Goal: Communication & Community: Answer question/provide support

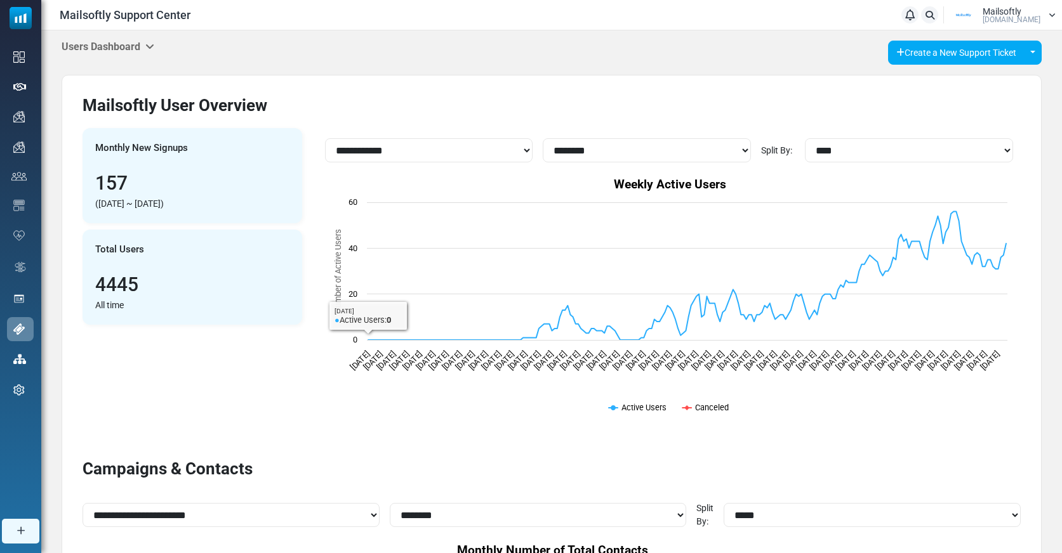
select select "**********"
select select "********"
select select "**********"
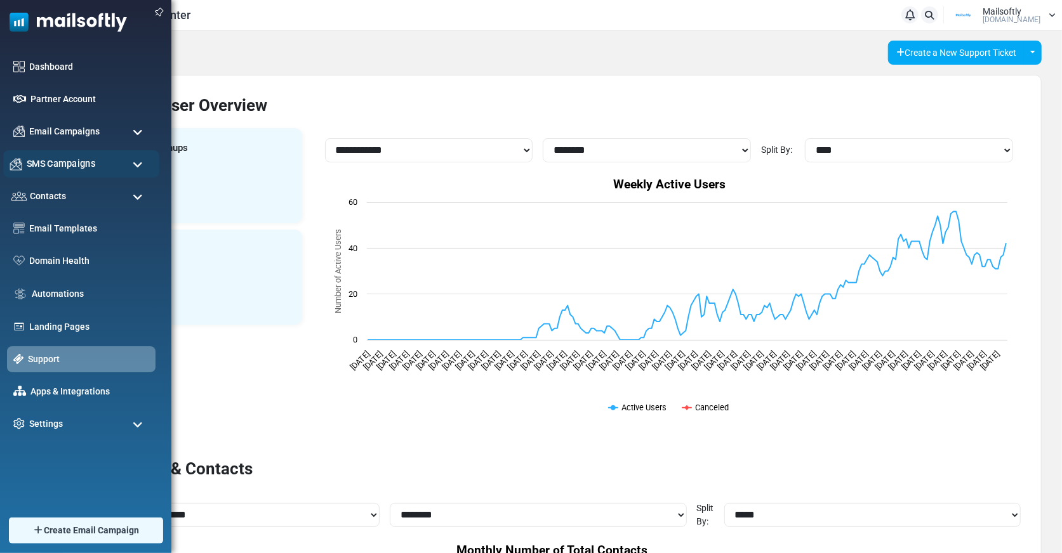
click at [76, 161] on span "SMS Campaigns" at bounding box center [61, 164] width 69 height 14
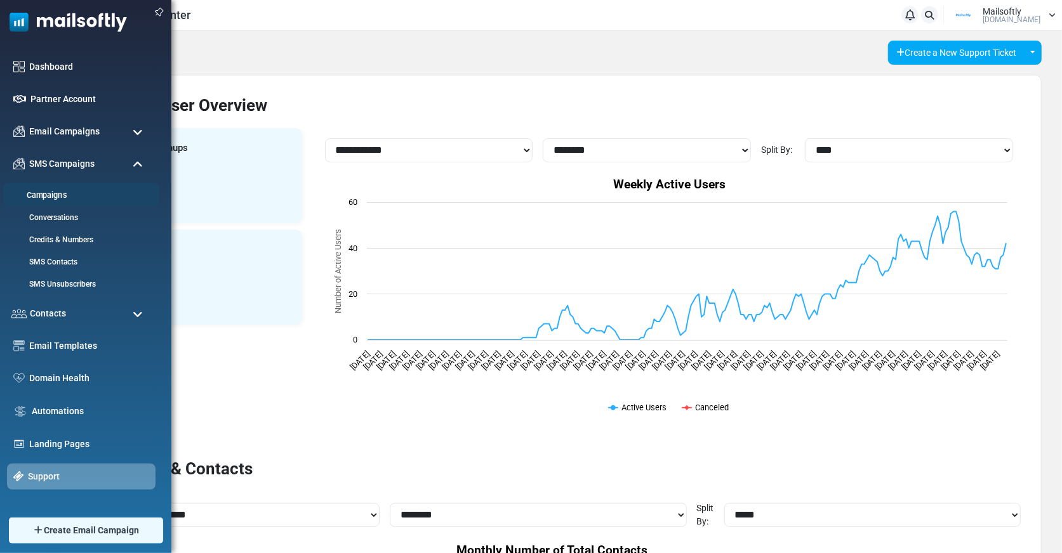
click at [68, 197] on link "Campaigns" at bounding box center [79, 196] width 152 height 12
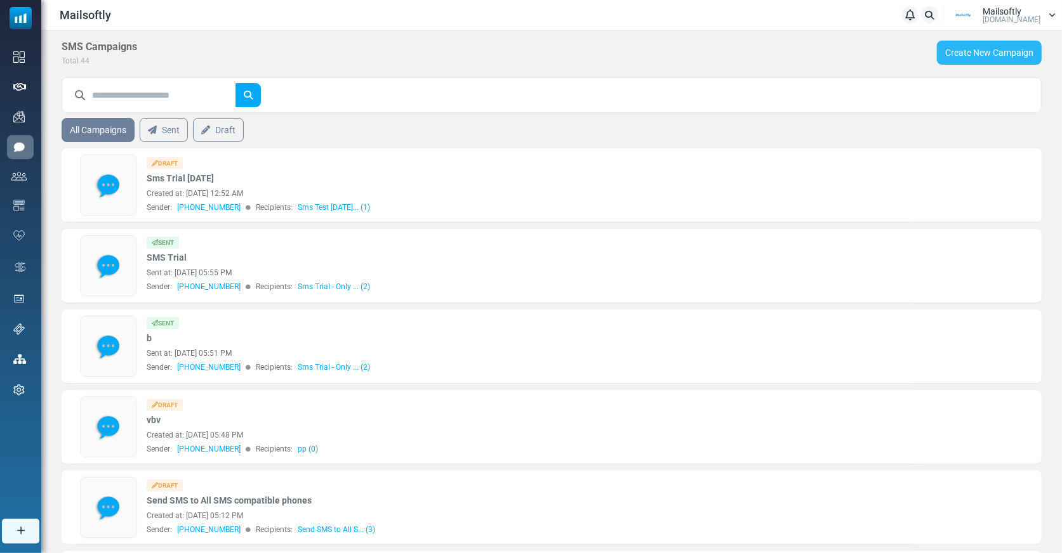
click at [983, 58] on link "Create New Campaign" at bounding box center [989, 53] width 105 height 24
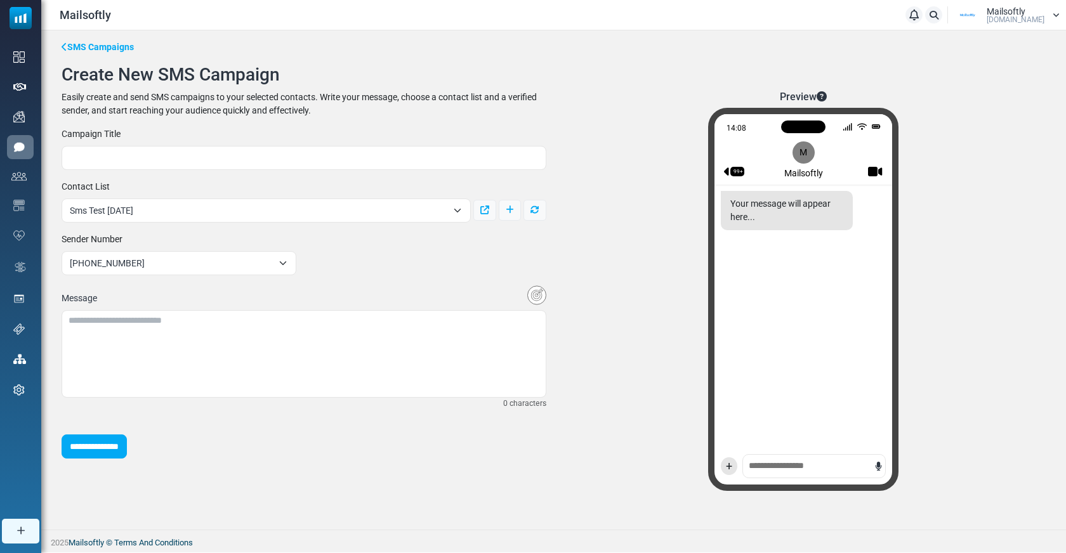
click at [776, 468] on div "14:08 99+ M Mailsoftly Your message will appear here... +" at bounding box center [803, 299] width 190 height 383
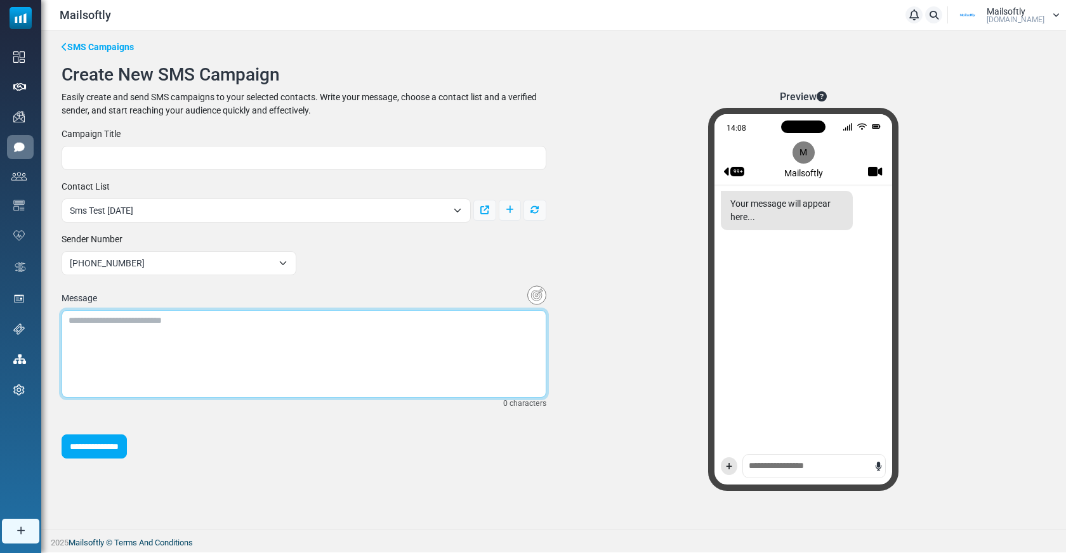
click at [202, 347] on textarea at bounding box center [304, 354] width 485 height 88
type textarea "*"
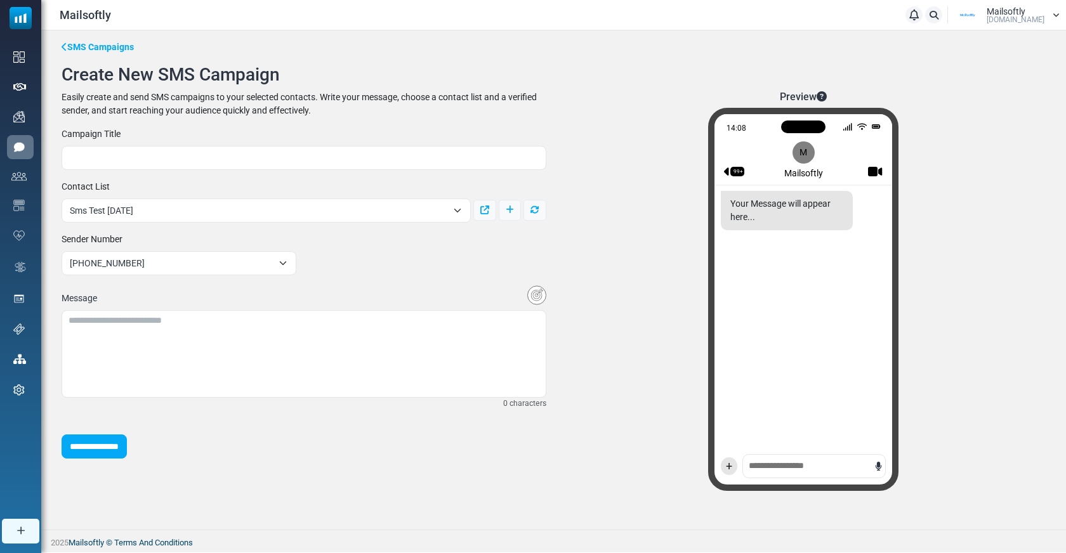
click at [422, 279] on div "**********" at bounding box center [304, 293] width 500 height 331
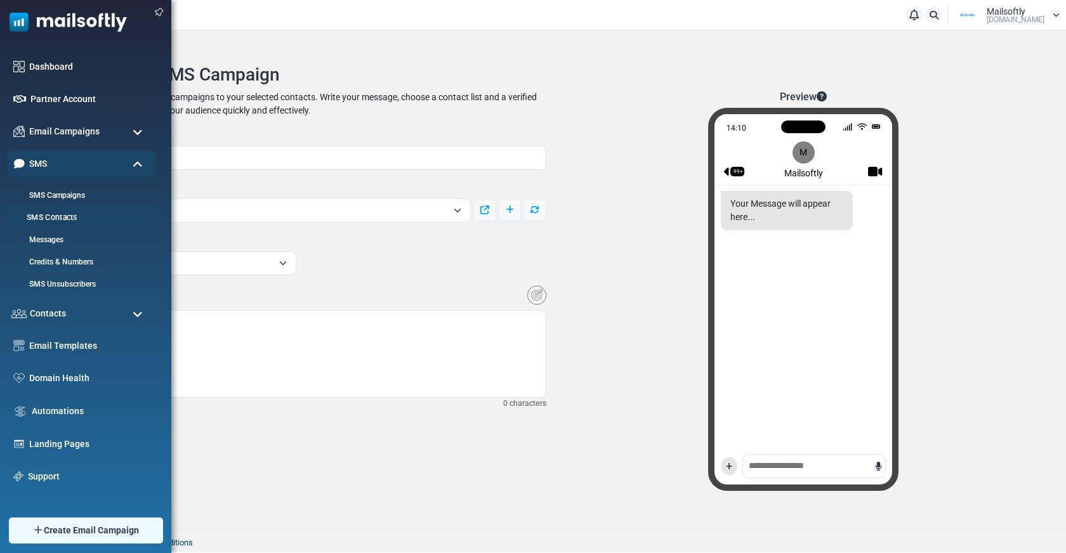
click at [72, 219] on link "SMS Contacts" at bounding box center [79, 218] width 152 height 12
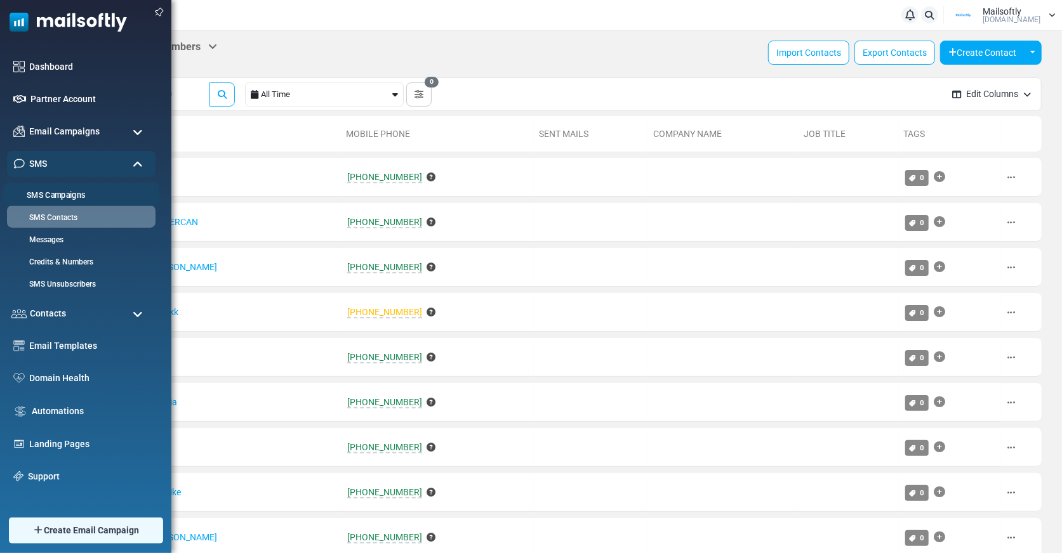
click at [77, 188] on li "SMS Campaigns" at bounding box center [81, 194] width 156 height 23
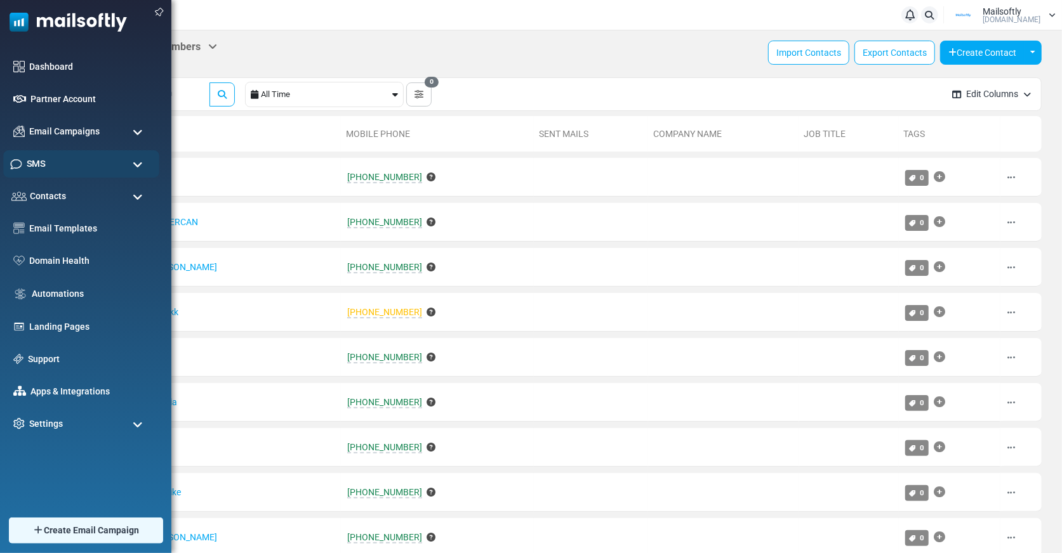
click at [56, 164] on div "SMS" at bounding box center [81, 163] width 156 height 27
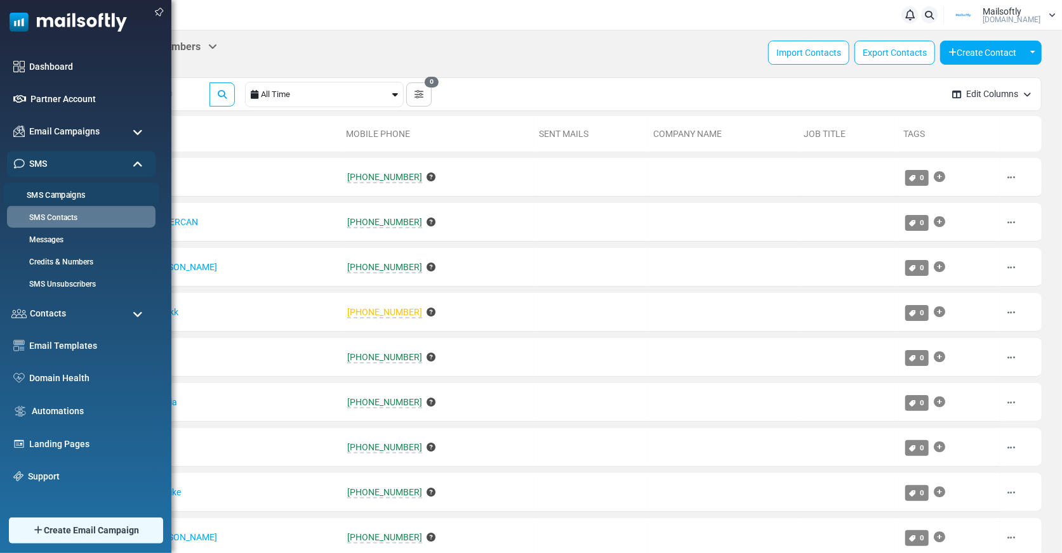
click at [56, 191] on link "SMS Campaigns" at bounding box center [79, 196] width 152 height 12
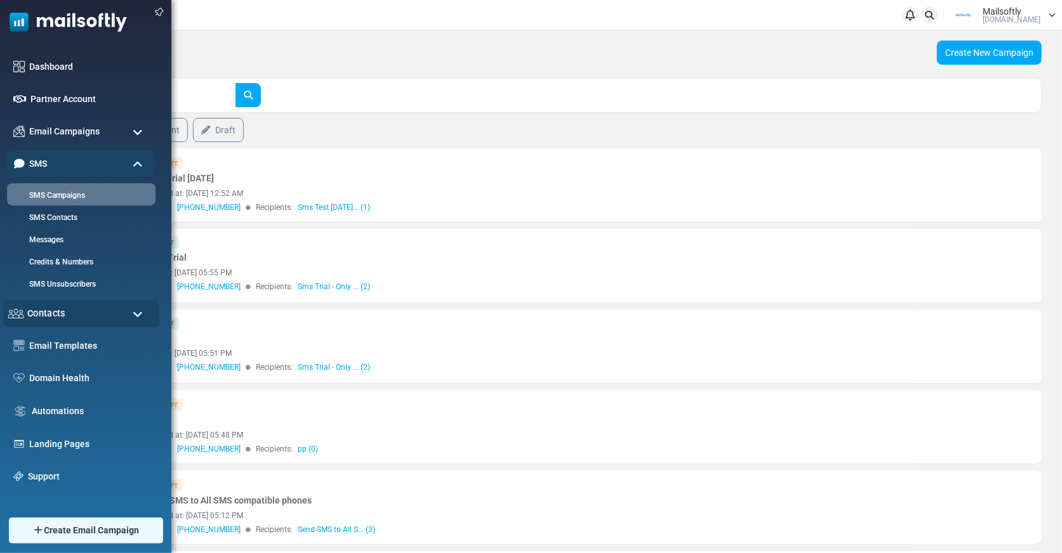
click at [48, 314] on span "Contacts" at bounding box center [46, 314] width 38 height 14
click at [49, 315] on span "Contacts" at bounding box center [46, 314] width 38 height 14
click at [55, 239] on link "Messages" at bounding box center [79, 240] width 152 height 12
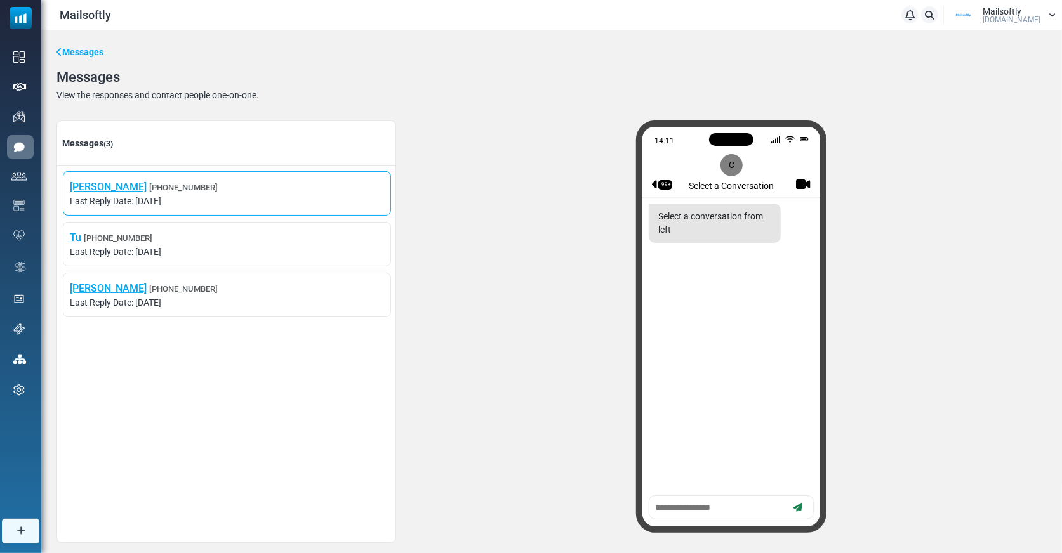
click at [216, 184] on span "[PERSON_NAME] [PHONE_NUMBER]" at bounding box center [227, 187] width 314 height 15
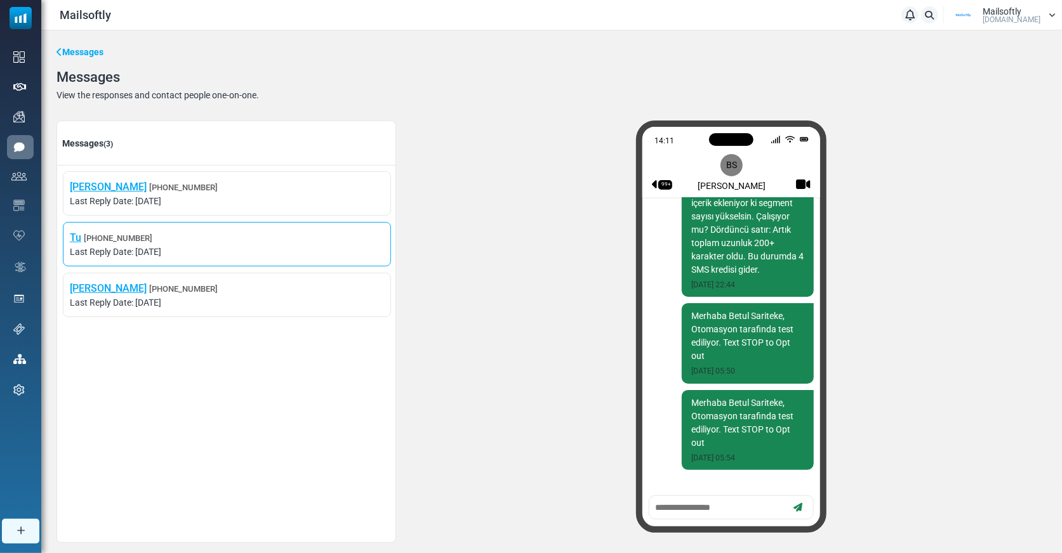
click at [163, 235] on span "Tu +14083607755" at bounding box center [227, 237] width 314 height 15
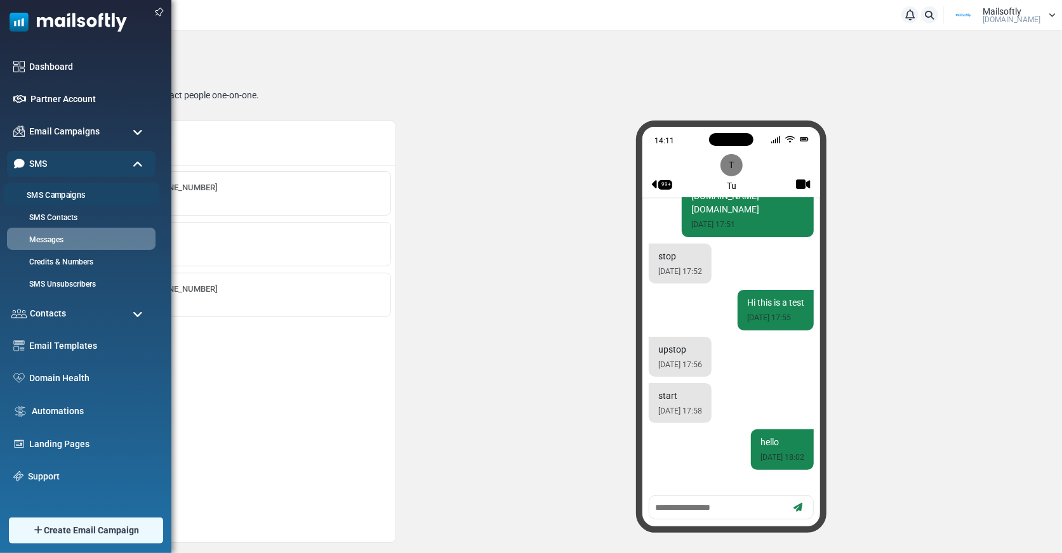
click at [54, 192] on link "SMS Campaigns" at bounding box center [79, 196] width 152 height 12
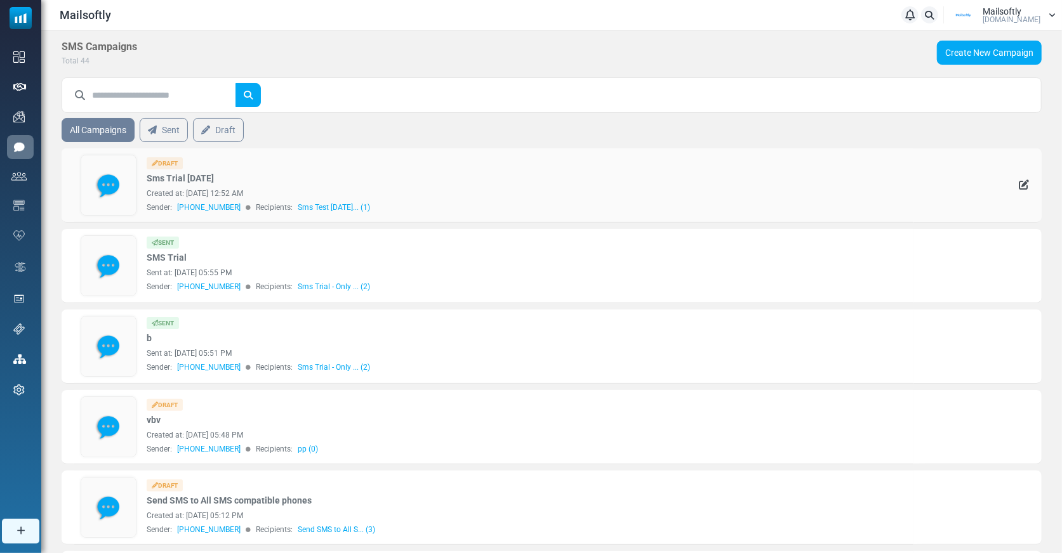
click at [104, 180] on img at bounding box center [108, 185] width 55 height 60
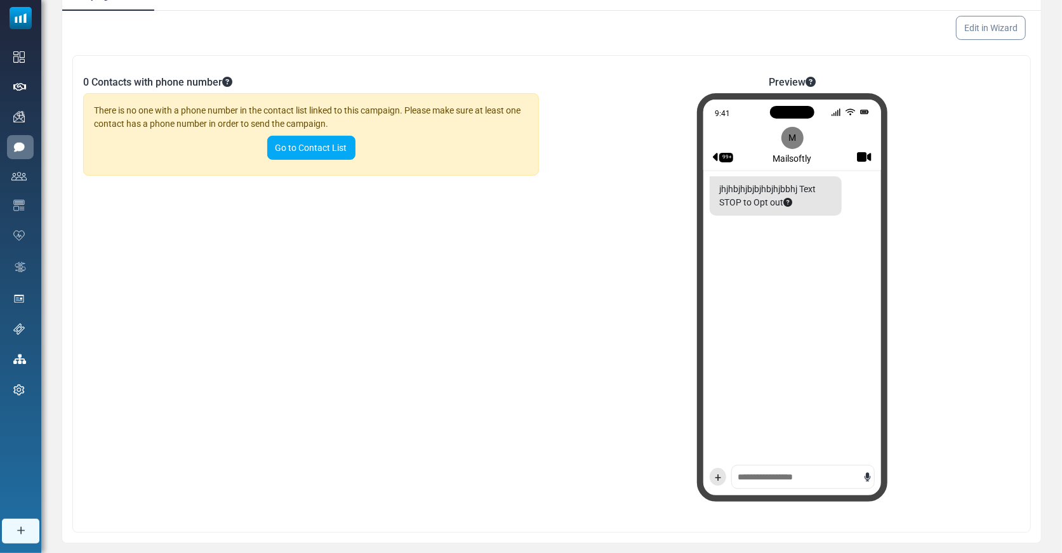
scroll to position [167, 0]
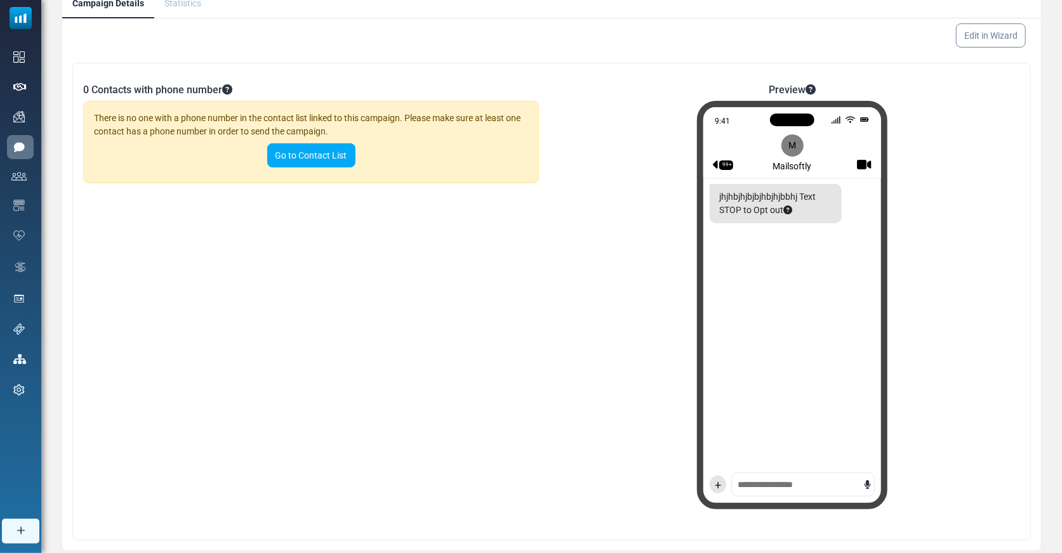
click at [773, 477] on div "+" at bounding box center [792, 488] width 178 height 30
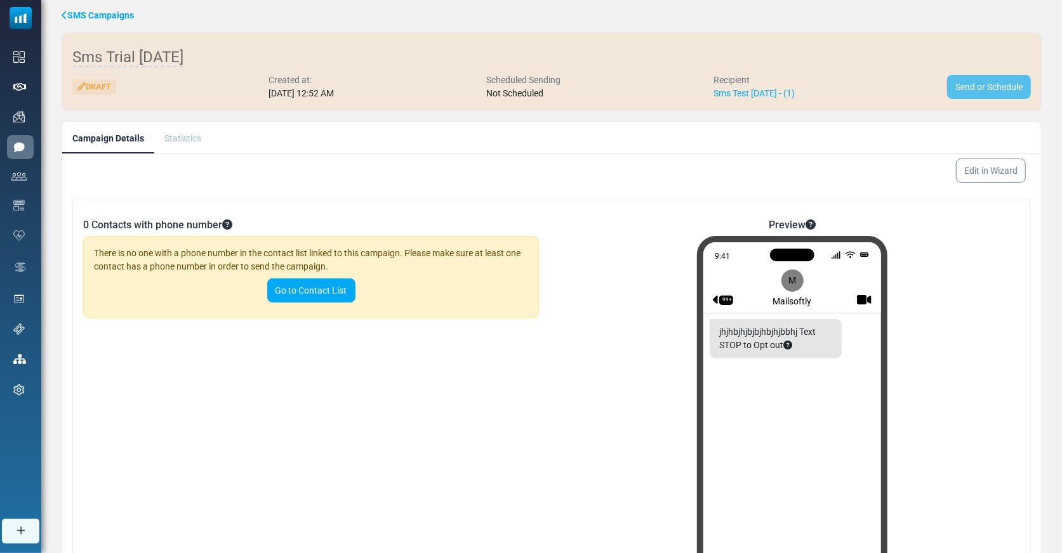
scroll to position [0, 0]
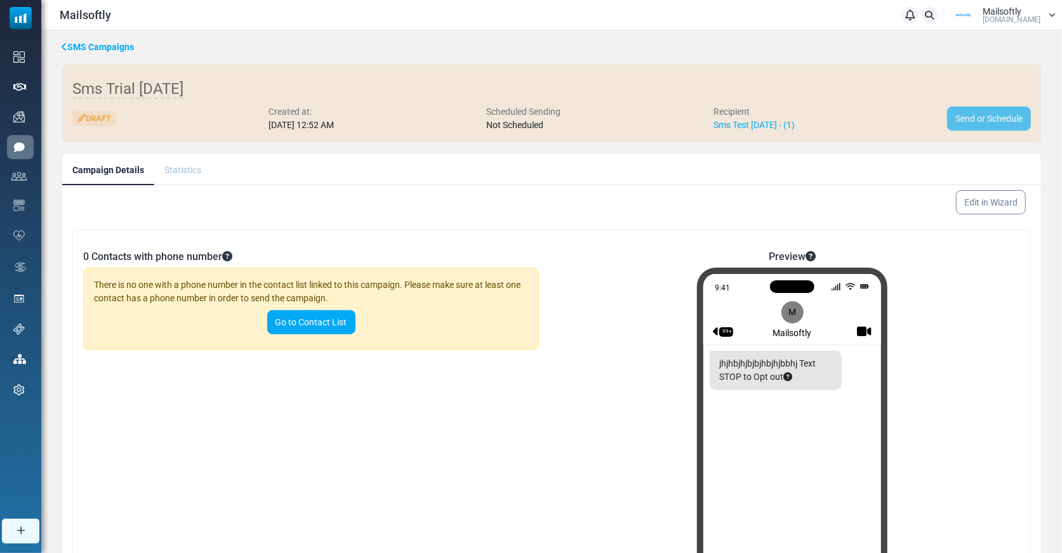
click at [70, 42] on link "SMS Campaigns" at bounding box center [98, 47] width 72 height 13
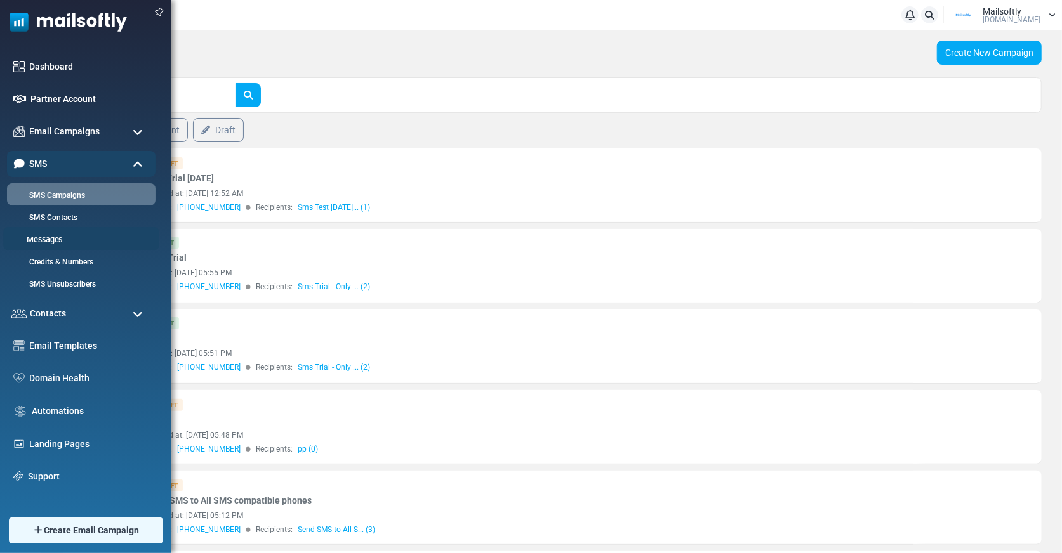
click at [48, 235] on link "Messages" at bounding box center [79, 240] width 152 height 12
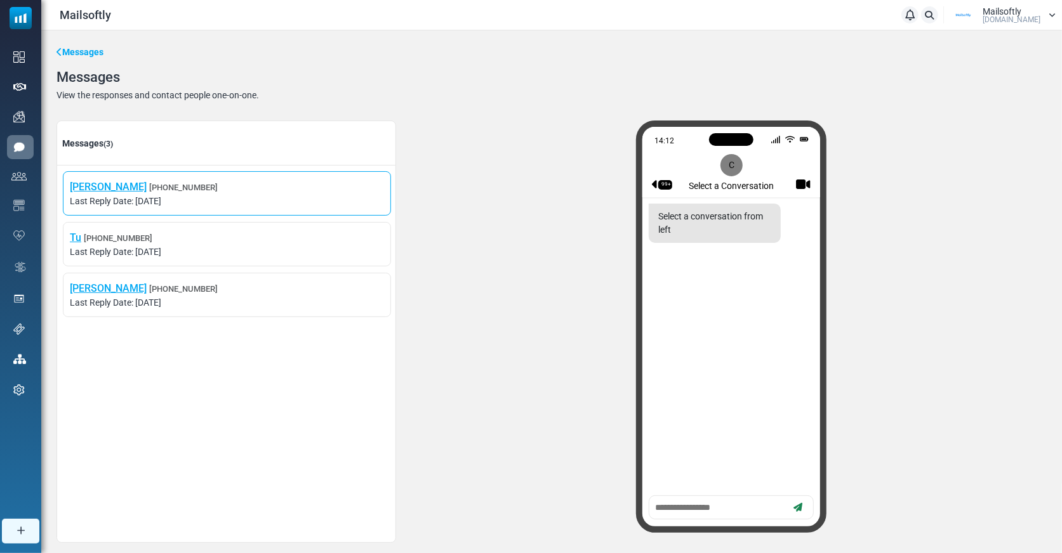
click at [170, 193] on span "[PERSON_NAME] [PHONE_NUMBER]" at bounding box center [227, 187] width 314 height 15
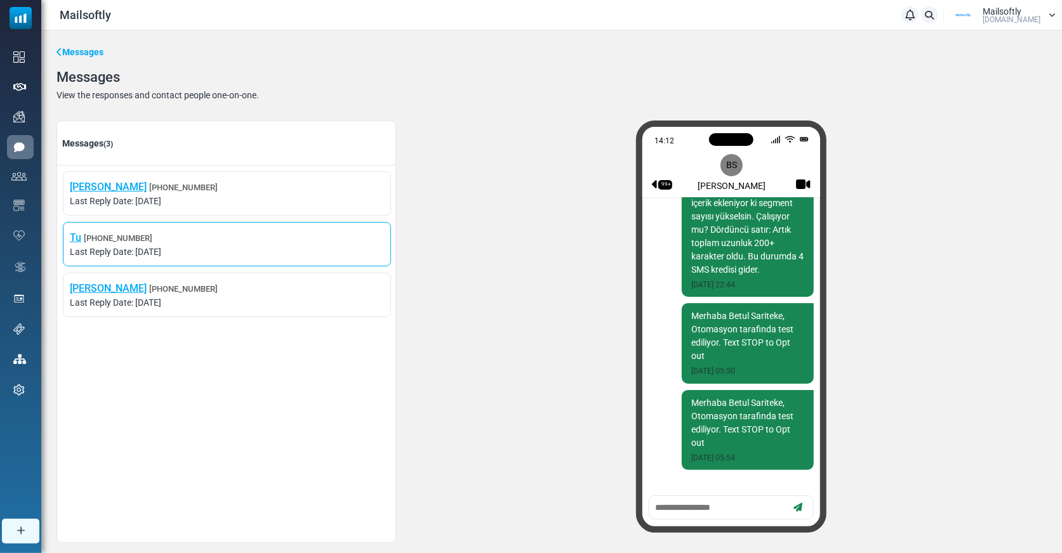
click at [154, 244] on span "Tu [PHONE_NUMBER]" at bounding box center [227, 237] width 314 height 15
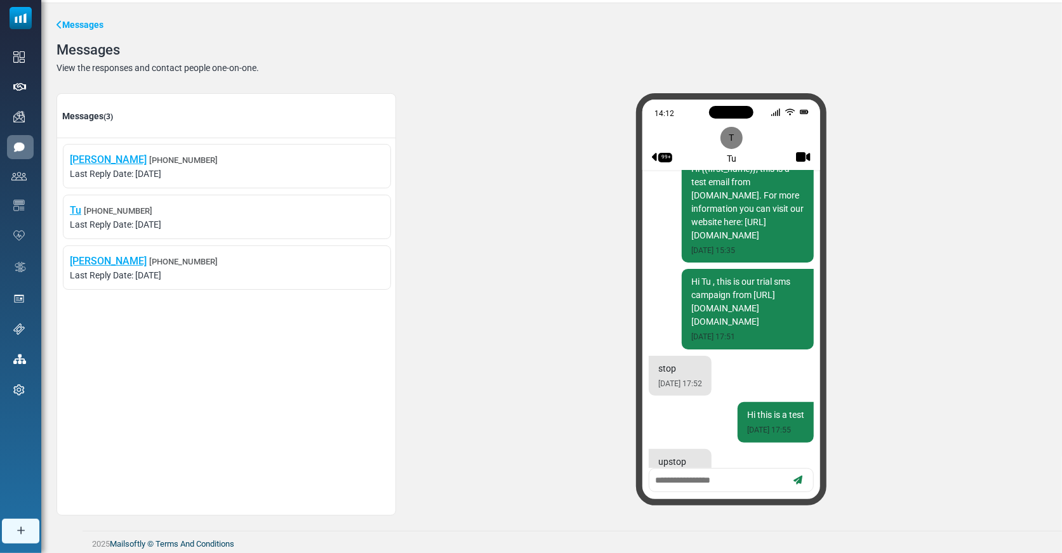
scroll to position [22, 0]
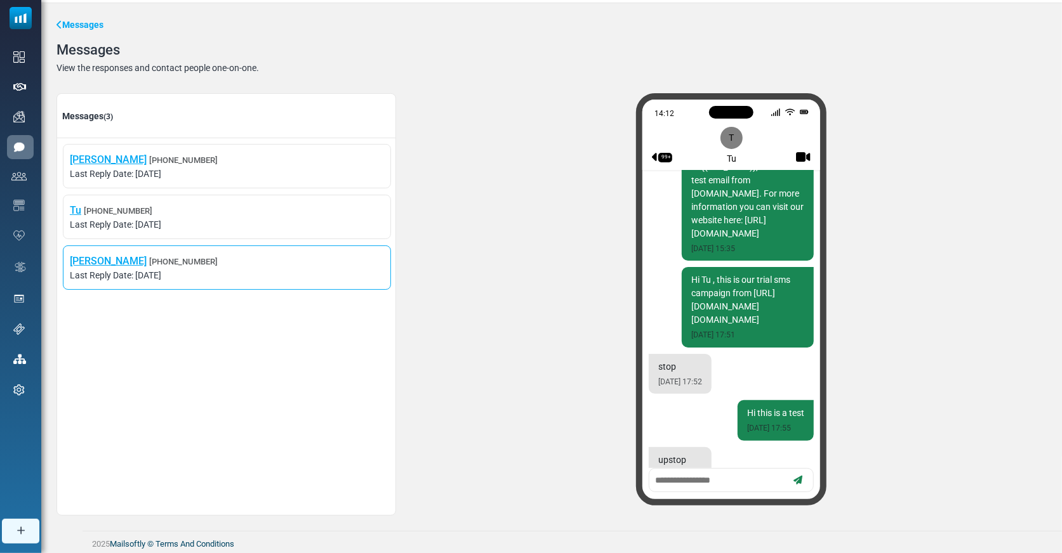
click at [157, 260] on span "+16505578851" at bounding box center [183, 262] width 69 height 10
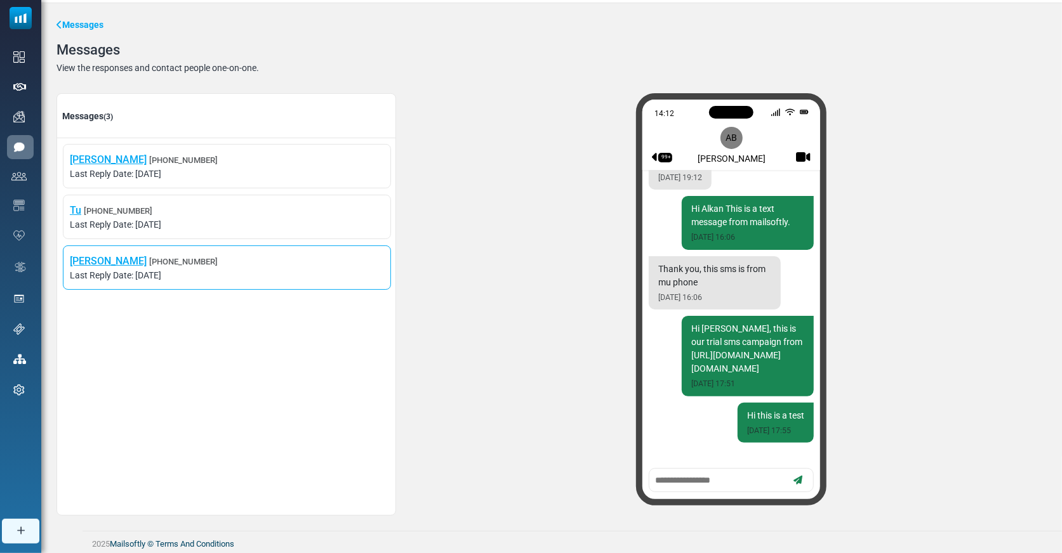
click at [166, 270] on span "Last Reply Date: August 28, 2025" at bounding box center [227, 275] width 314 height 13
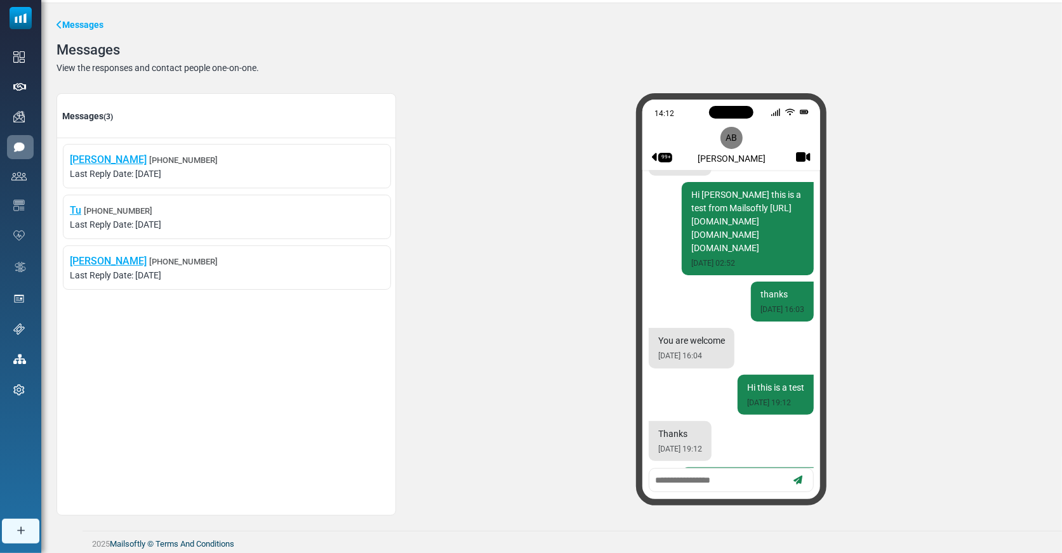
scroll to position [865, 0]
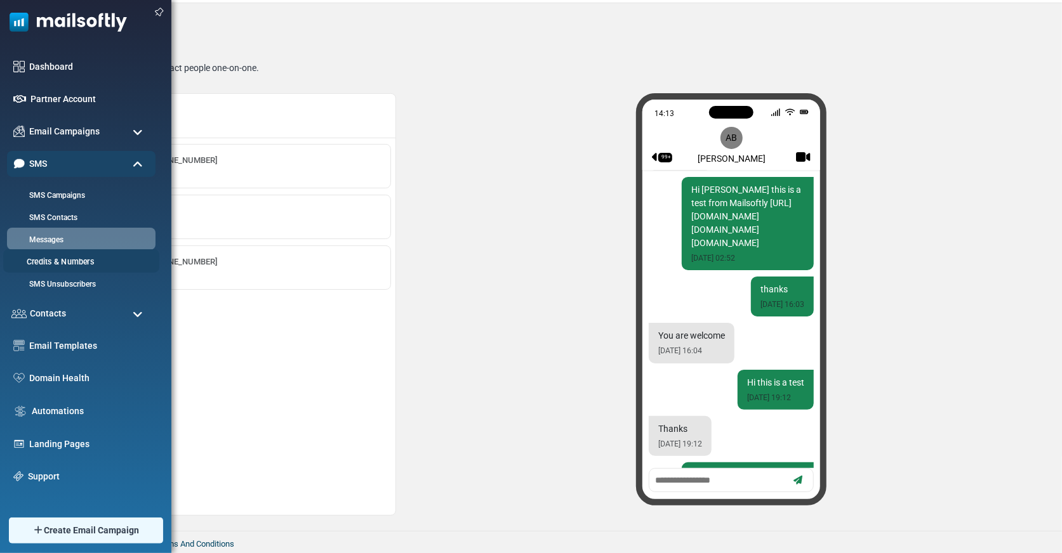
click at [58, 265] on link "Credits & Numbers" at bounding box center [79, 262] width 152 height 12
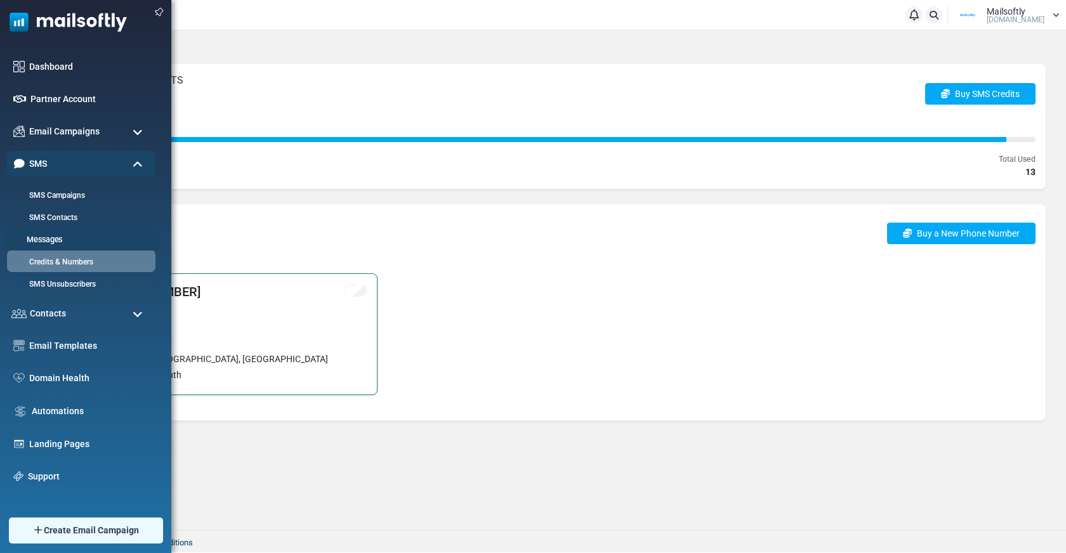
click at [48, 235] on link "Messages" at bounding box center [79, 240] width 152 height 12
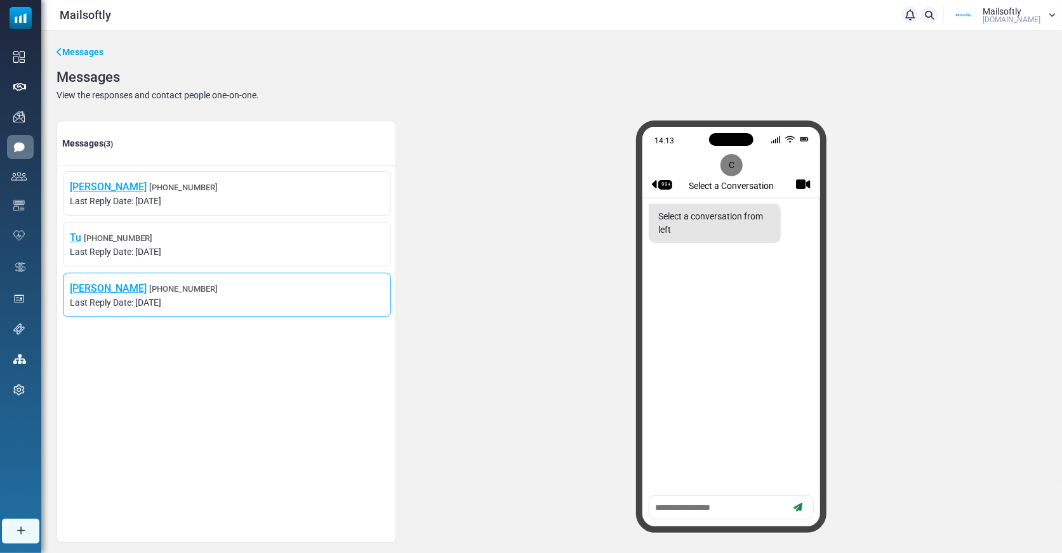
click at [221, 294] on span "[PERSON_NAME] [PHONE_NUMBER]" at bounding box center [227, 288] width 314 height 15
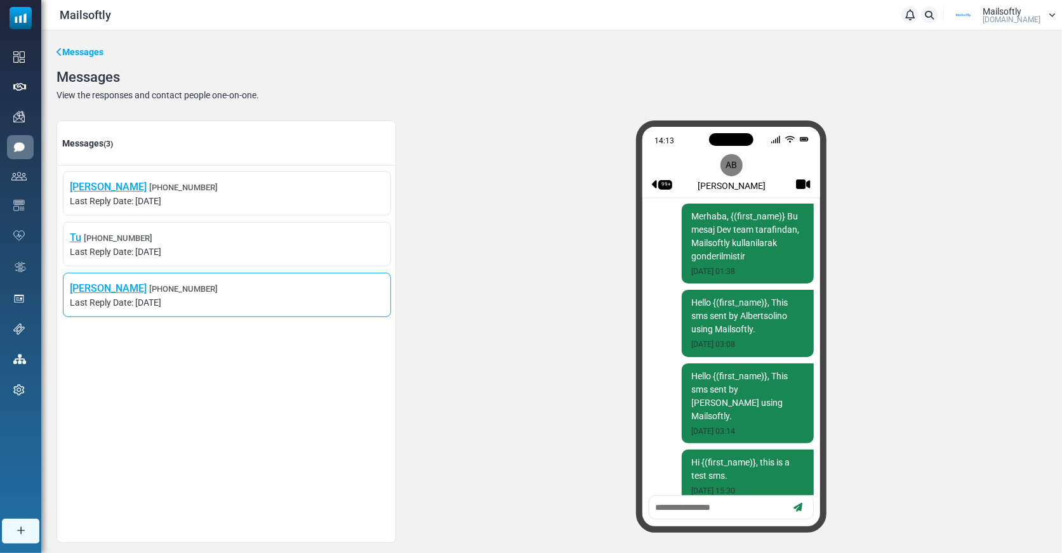
scroll to position [1211, 0]
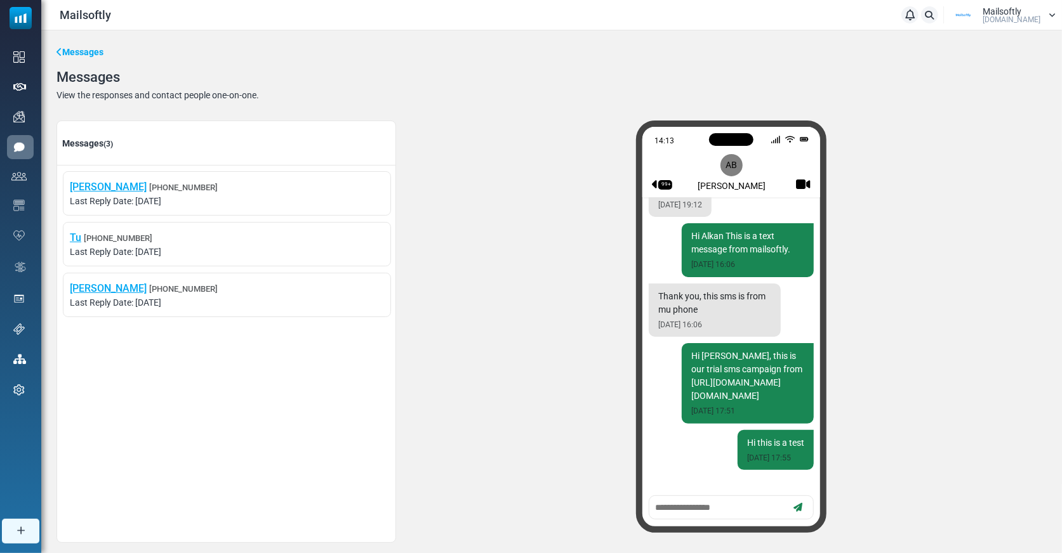
click at [687, 512] on textarea at bounding box center [720, 508] width 132 height 16
click at [590, 414] on div "14:13 99+ AB Alkan Balkaya Merhaba, {(first_name)} Bu mesaj Dev team tarafindan…" at bounding box center [731, 332] width 630 height 423
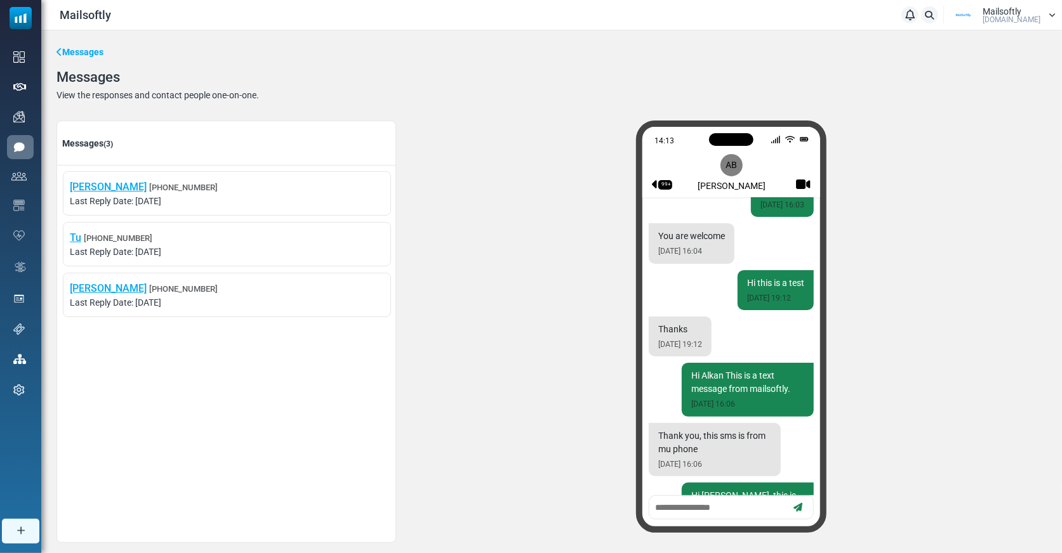
scroll to position [0, 0]
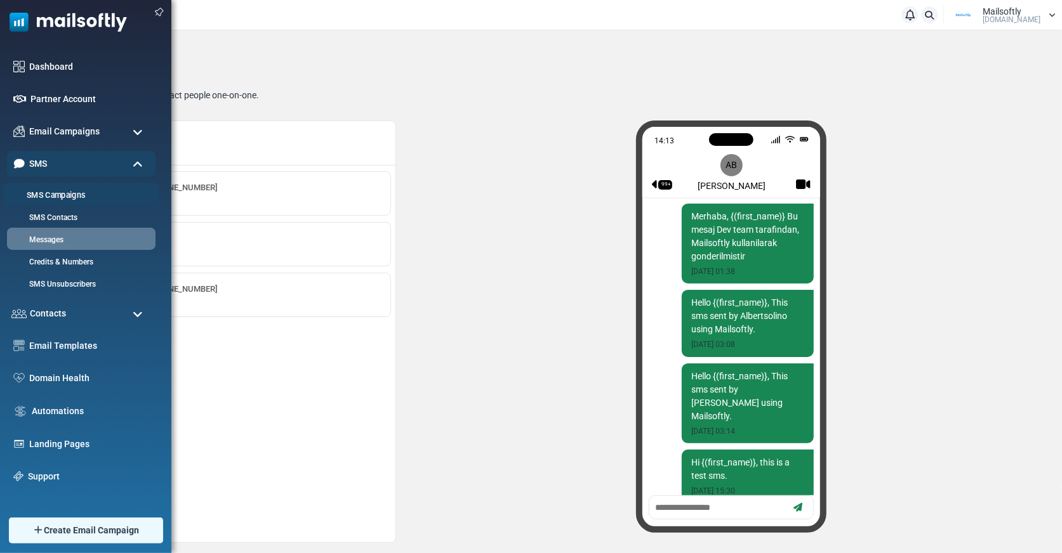
click at [34, 192] on link "SMS Campaigns" at bounding box center [79, 196] width 152 height 12
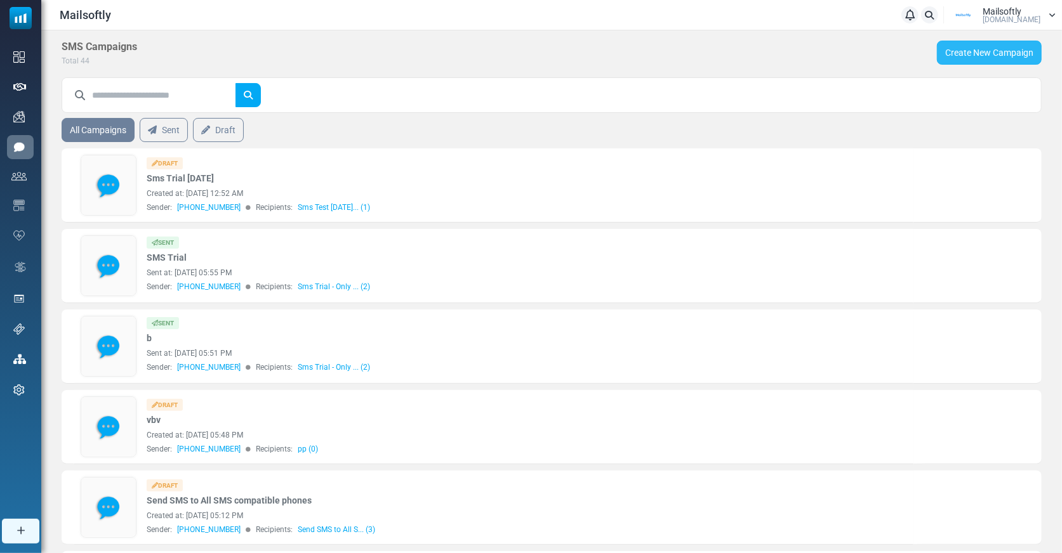
click at [977, 57] on link "Create New Campaign" at bounding box center [989, 53] width 105 height 24
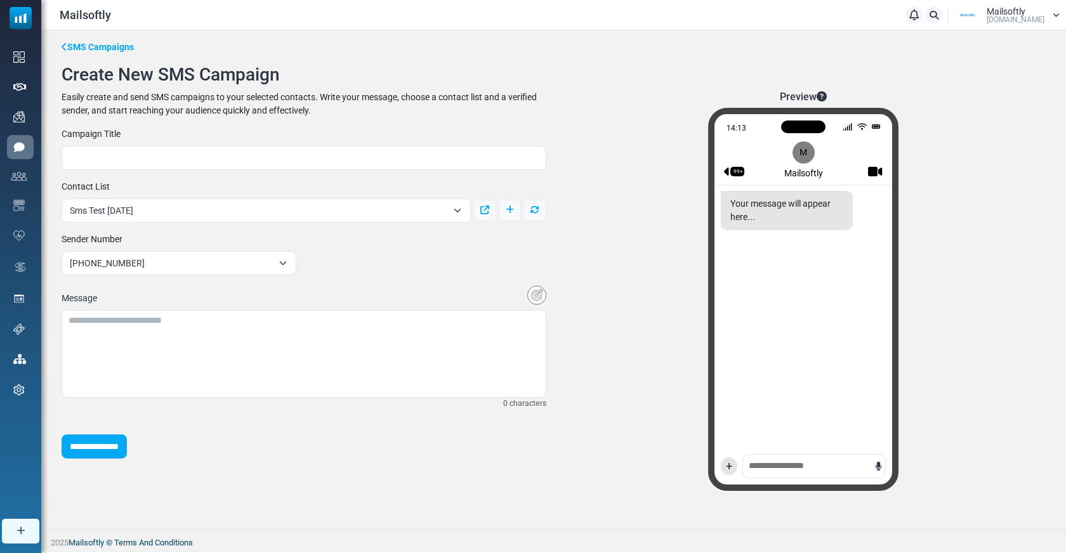
click at [93, 46] on link "SMS Campaigns" at bounding box center [98, 47] width 72 height 13
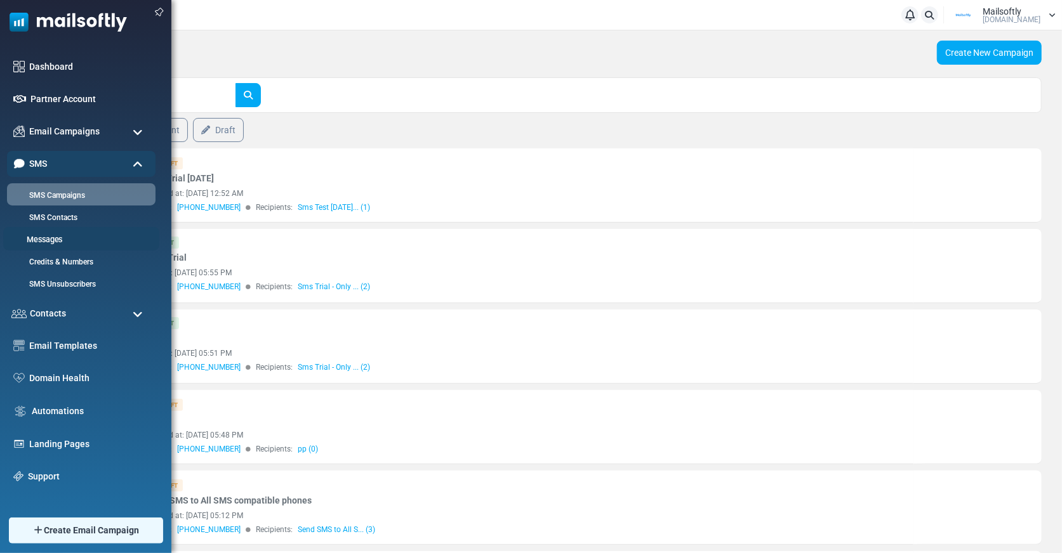
click at [57, 242] on link "Messages" at bounding box center [79, 240] width 152 height 12
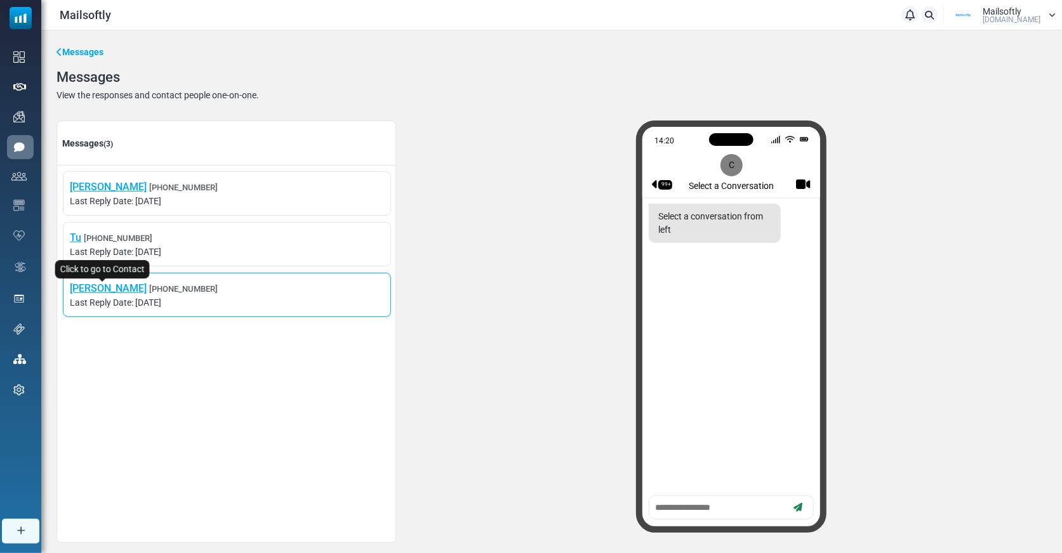
click at [88, 291] on link "[PERSON_NAME]" at bounding box center [108, 288] width 77 height 12
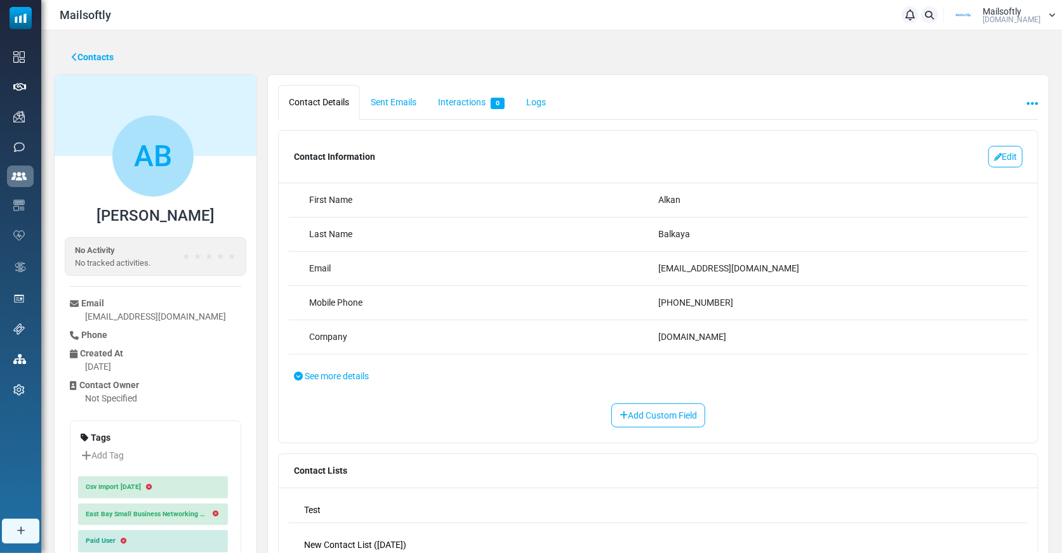
click at [102, 54] on link "Contacts" at bounding box center [93, 57] width 42 height 13
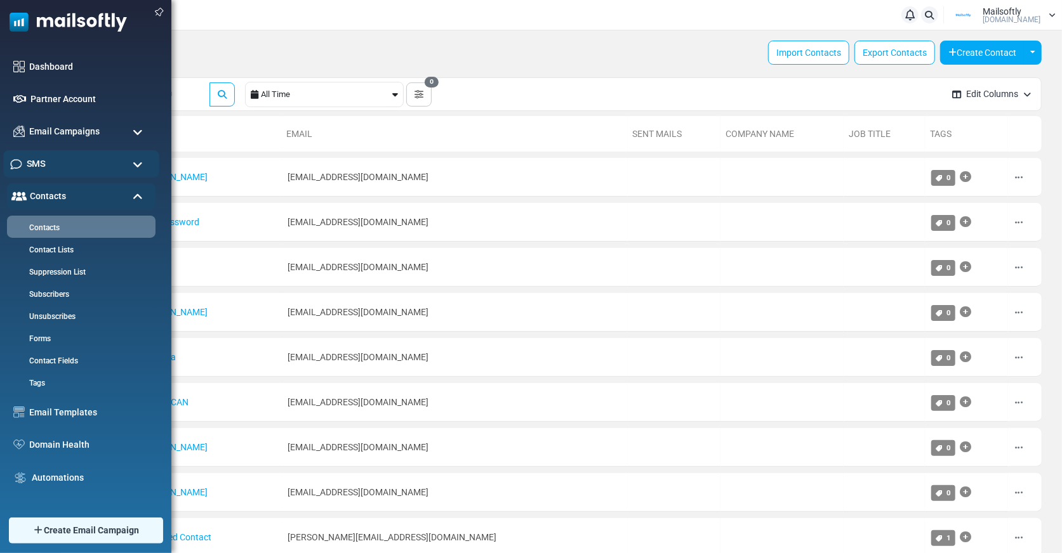
click at [77, 154] on div "SMS" at bounding box center [81, 163] width 156 height 27
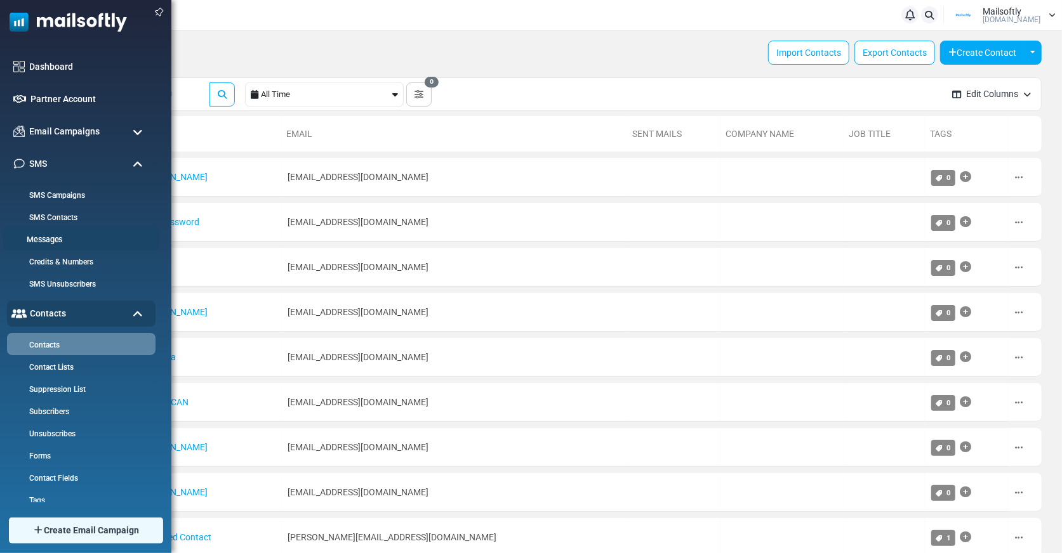
click at [69, 237] on link "Messages" at bounding box center [79, 240] width 152 height 12
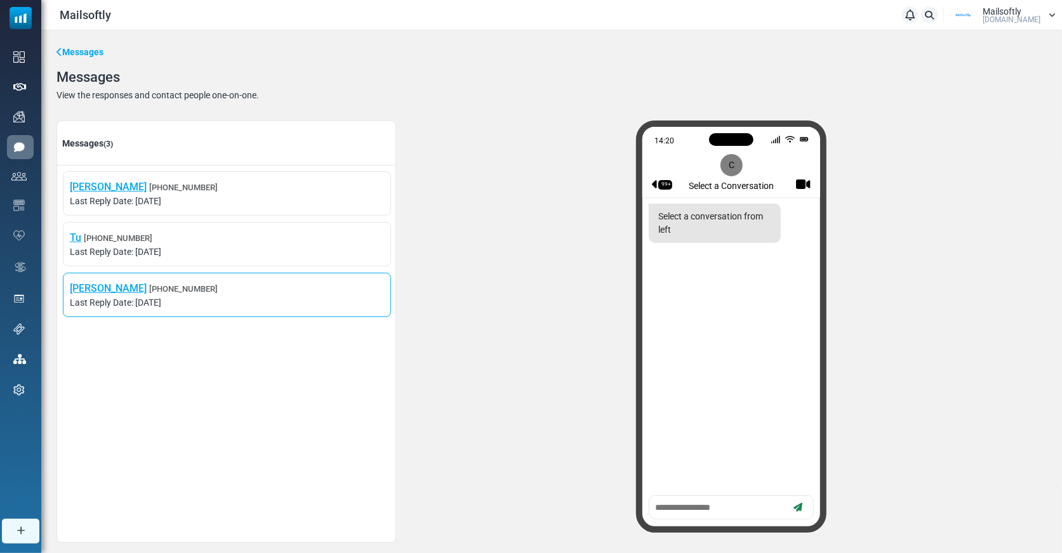
click at [237, 298] on span "Last Reply Date: August 28, 2025" at bounding box center [227, 302] width 314 height 13
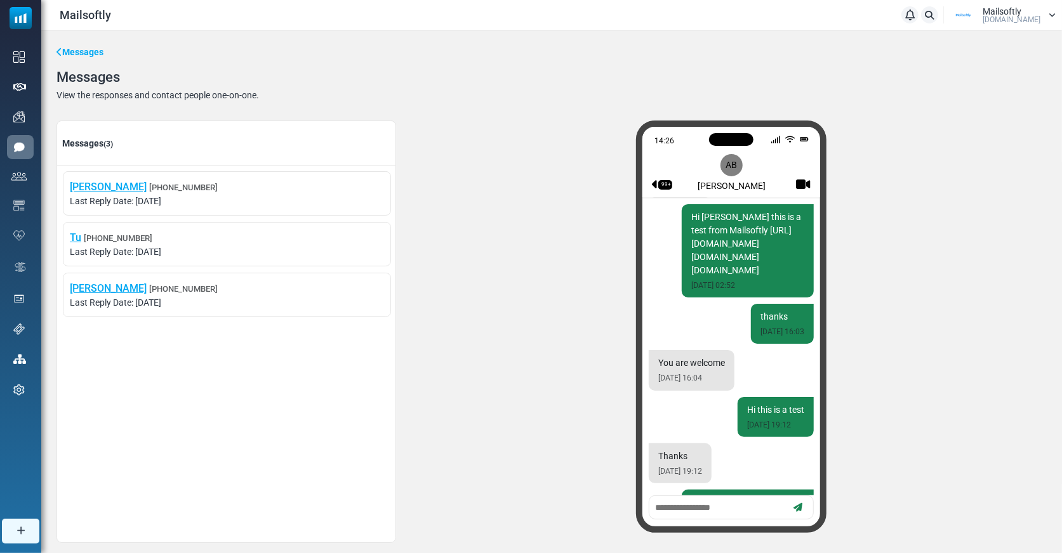
scroll to position [867, 0]
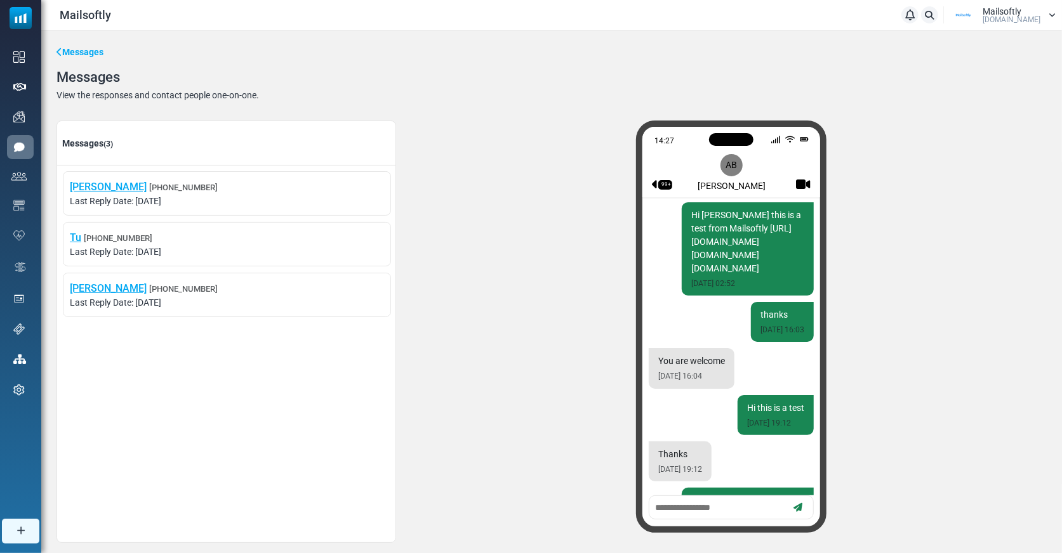
click at [70, 49] on link "Messages" at bounding box center [79, 52] width 47 height 13
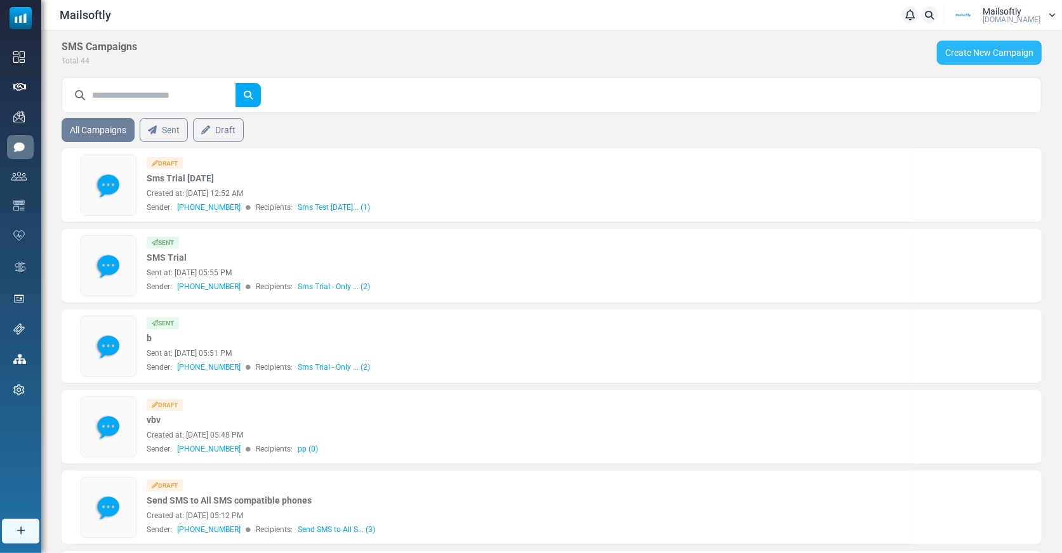
click at [968, 51] on link "Create New Campaign" at bounding box center [989, 53] width 105 height 24
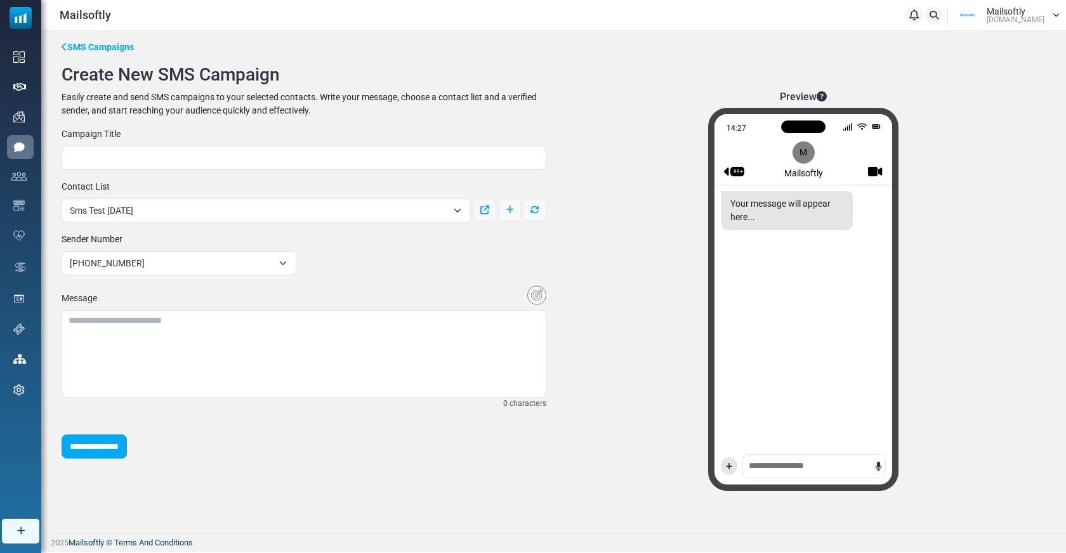
click at [588, 107] on div "Preview 14:27 99+ M Mailsoftly Your message will appear here... +" at bounding box center [804, 296] width 500 height 411
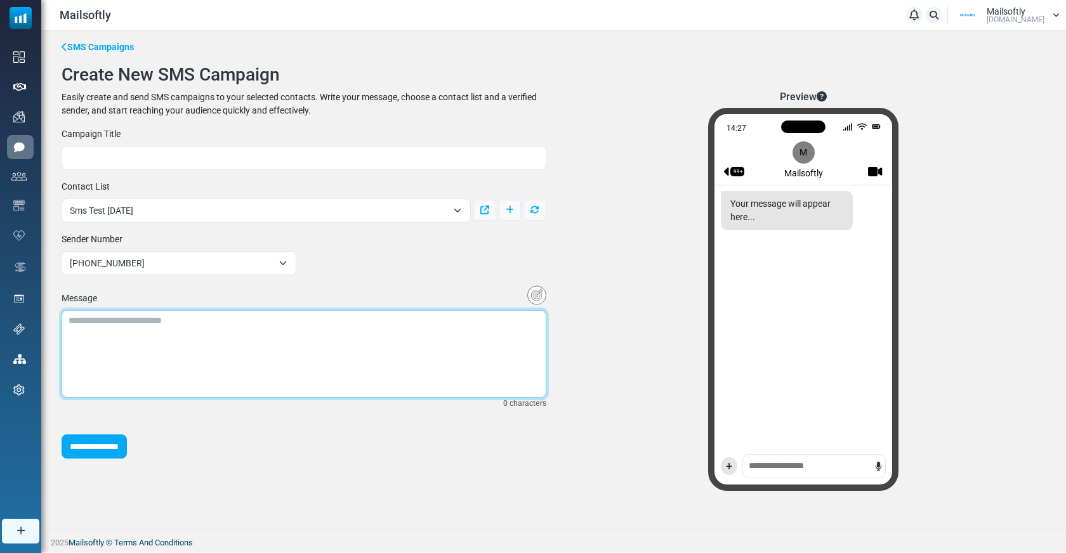
click at [459, 331] on textarea at bounding box center [304, 354] width 485 height 88
type textarea "*"
type textarea "**********"
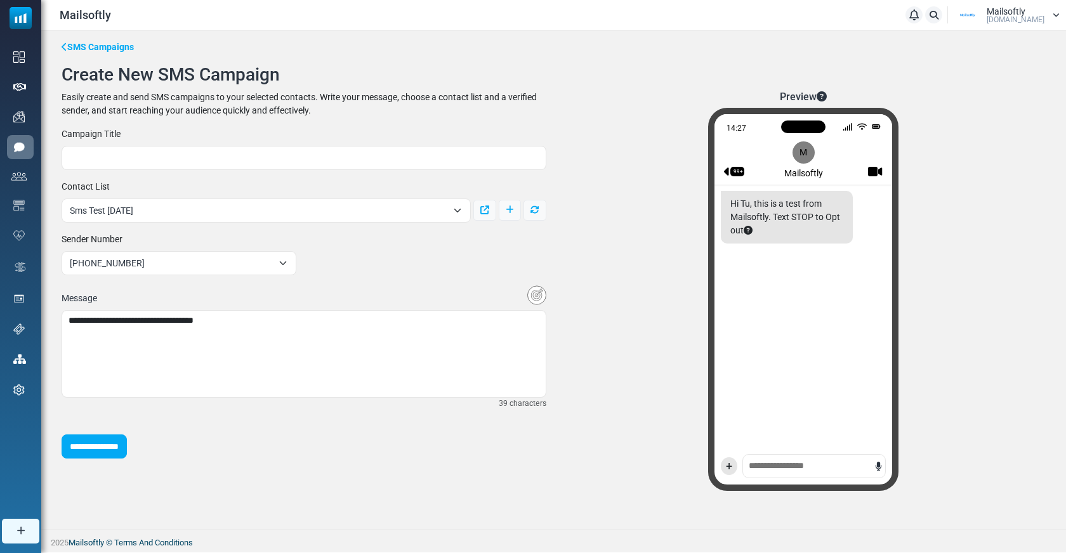
click at [416, 480] on div "**********" at bounding box center [304, 296] width 500 height 411
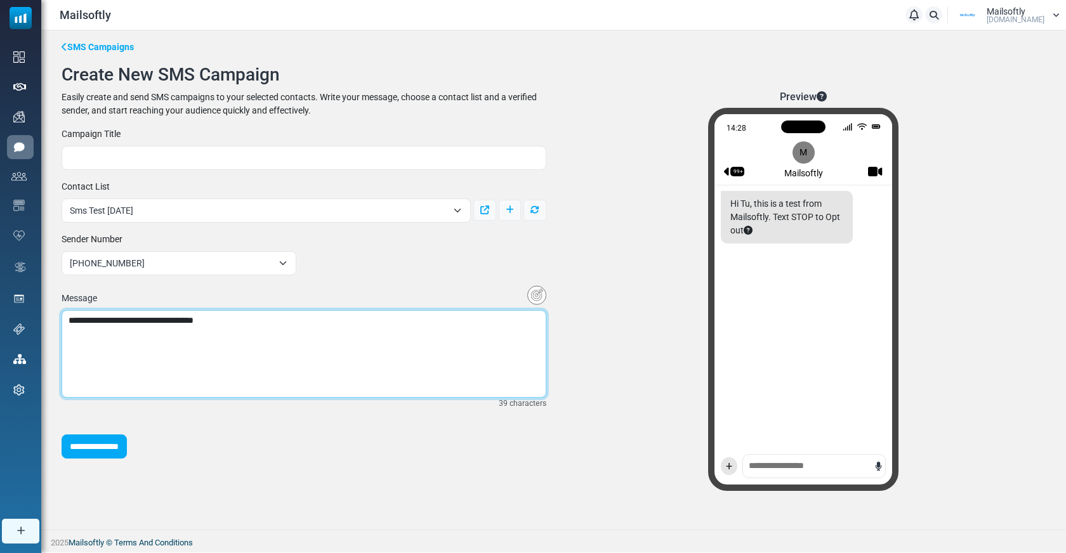
click at [279, 317] on textarea "**********" at bounding box center [304, 354] width 485 height 88
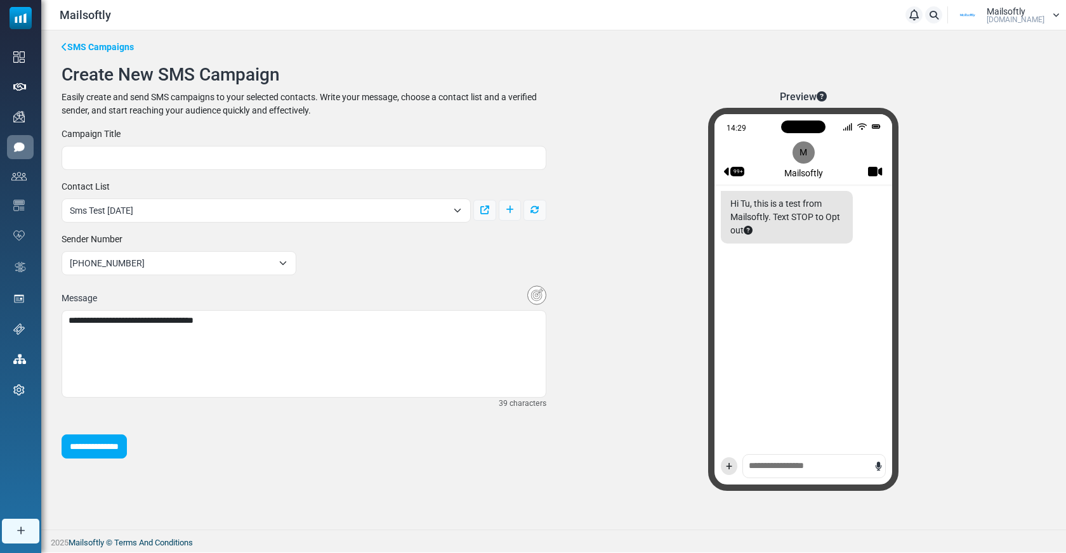
click at [630, 261] on div "Preview 14:29 99+ M Mailsoftly Hi Tu, this is a test from Mailsoftly. Text STOP…" at bounding box center [804, 296] width 500 height 411
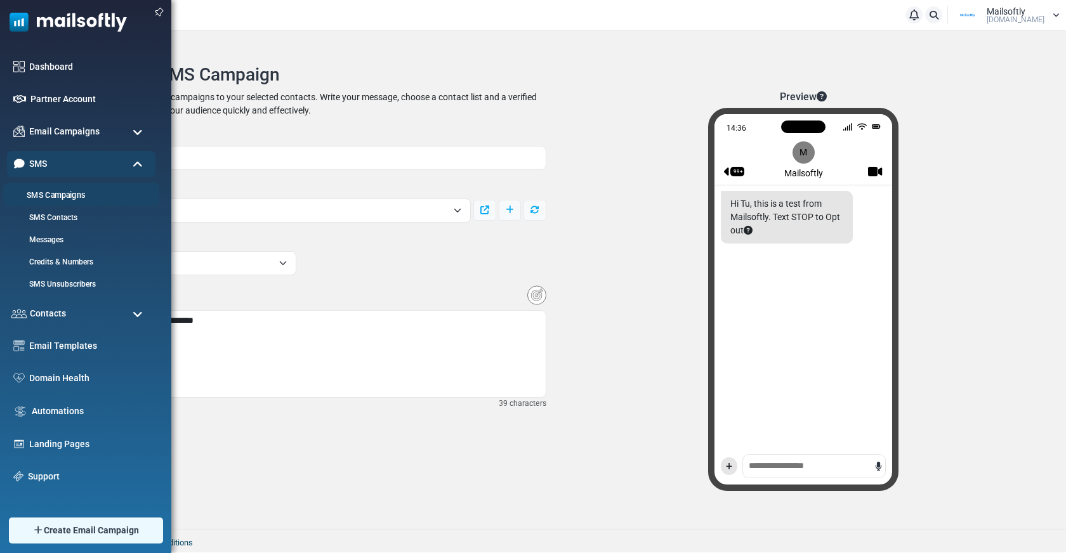
click at [91, 196] on link "SMS Campaigns" at bounding box center [79, 196] width 152 height 12
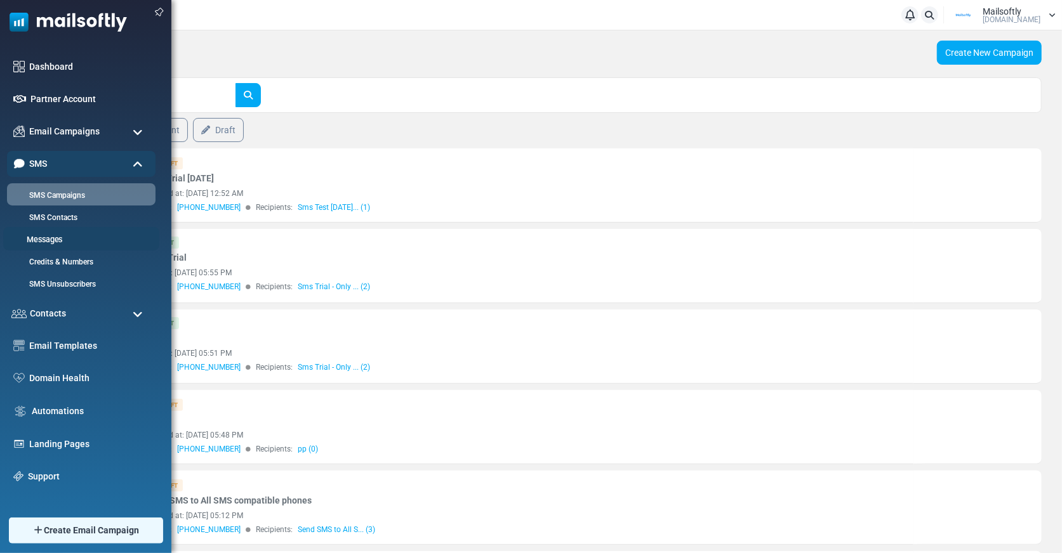
click at [40, 241] on link "Messages" at bounding box center [79, 240] width 152 height 12
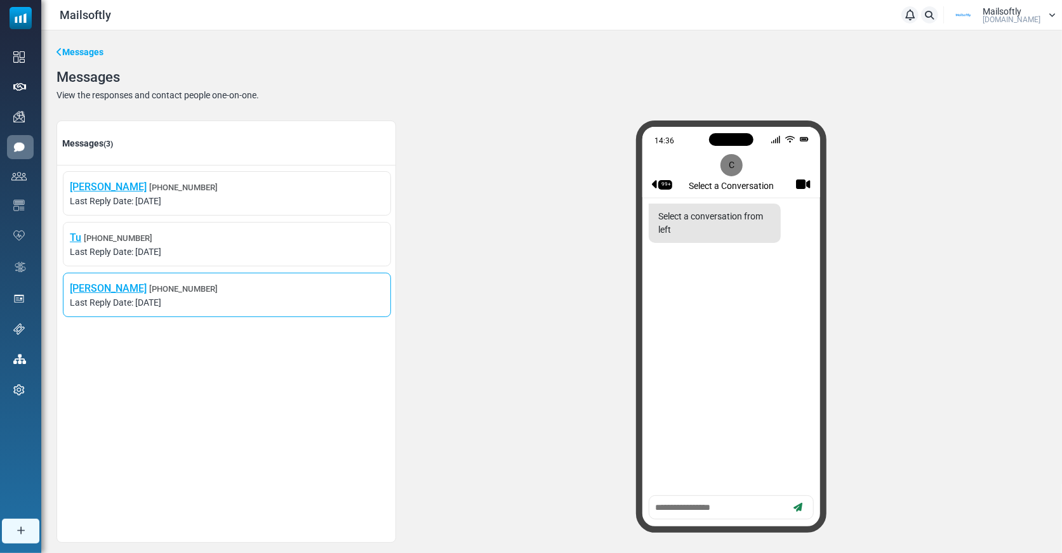
click at [178, 295] on span "[PERSON_NAME] [PHONE_NUMBER]" at bounding box center [227, 288] width 314 height 15
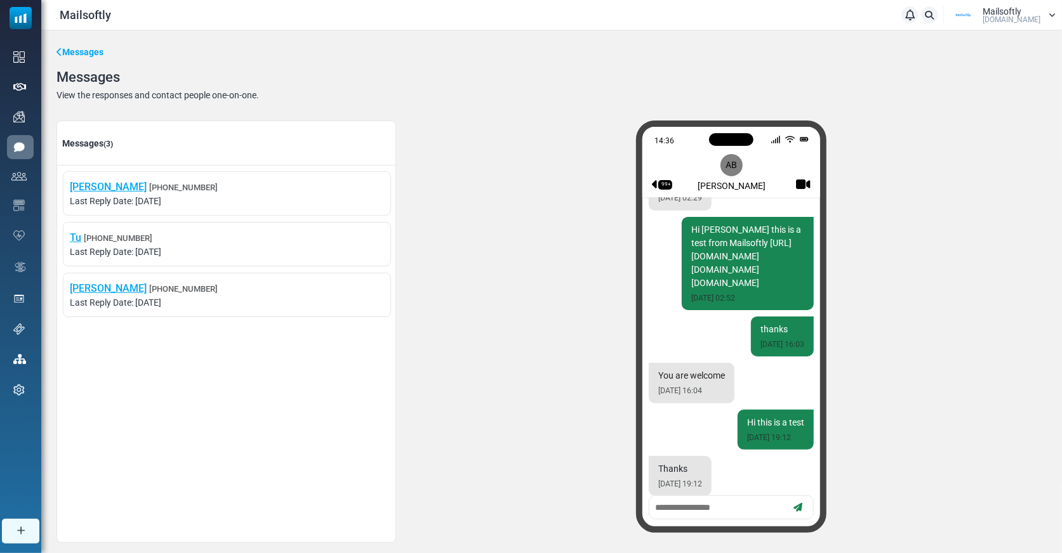
scroll to position [861, 0]
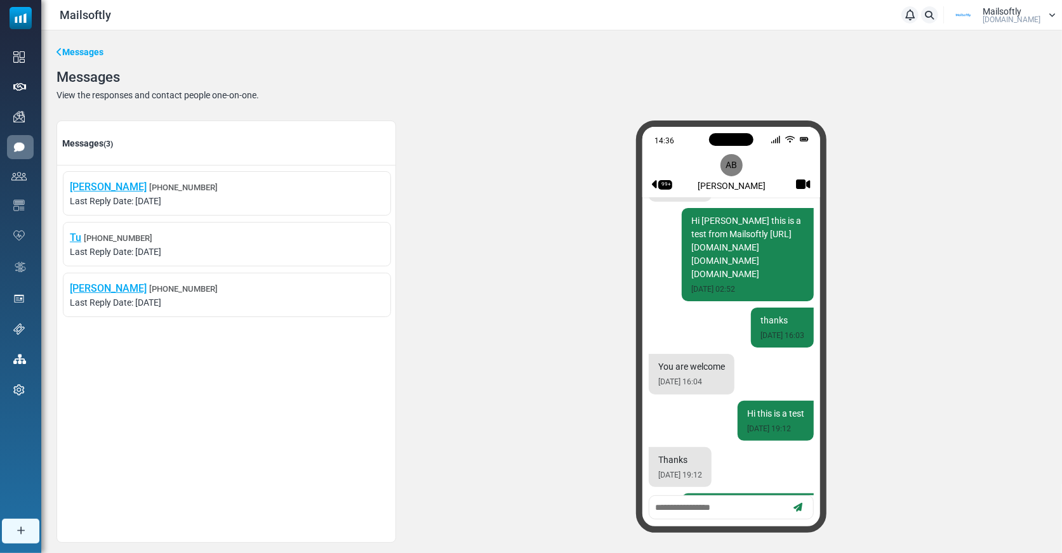
drag, startPoint x: 691, startPoint y: 215, endPoint x: 770, endPoint y: 319, distance: 130.4
click at [770, 301] on div "Hi [PERSON_NAME] this is a test from Mailsoftly [URL][DOMAIN_NAME][DOMAIN_NAME]…" at bounding box center [748, 254] width 132 height 93
copy div "Hi [PERSON_NAME] this is a test from Mailsoftly [URL][DOMAIN_NAME][DOMAIN_NAME]…"
click at [558, 407] on div "14:53 99+ AB [PERSON_NAME] Merhaba, {(first_name)} Bu mesaj Dev team tarafindan…" at bounding box center [731, 332] width 630 height 423
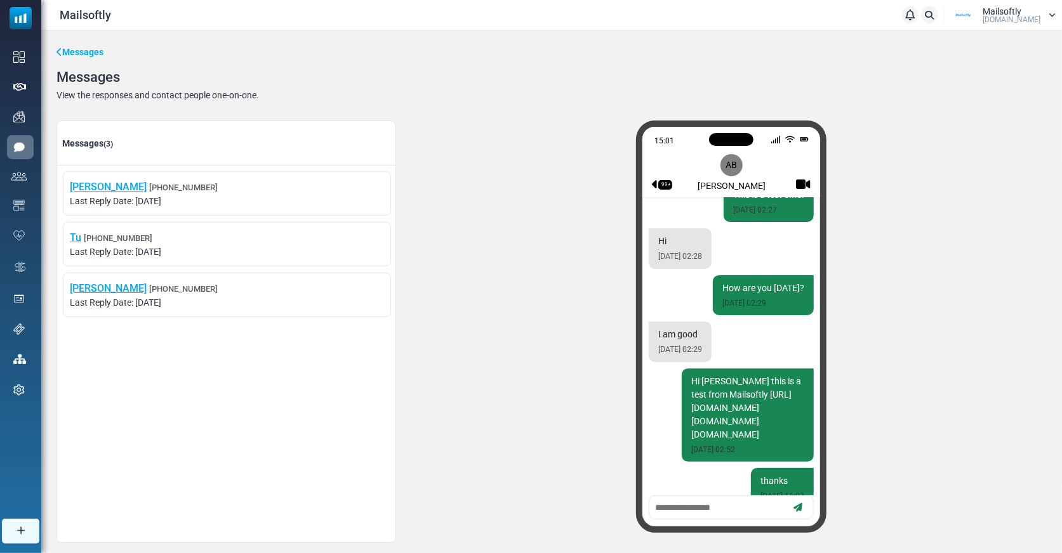
scroll to position [619, 0]
